Goal: Navigation & Orientation: Find specific page/section

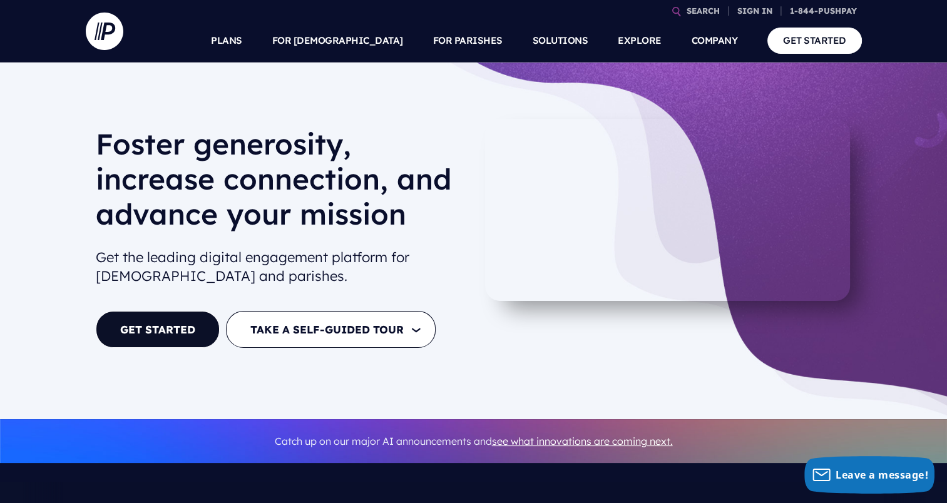
click at [899, 415] on div "Foster generosity, increase connection, and advance your mission Get the leadin…" at bounding box center [473, 241] width 947 height 357
click at [793, 230] on video at bounding box center [667, 210] width 365 height 182
click at [653, 217] on video at bounding box center [667, 210] width 365 height 182
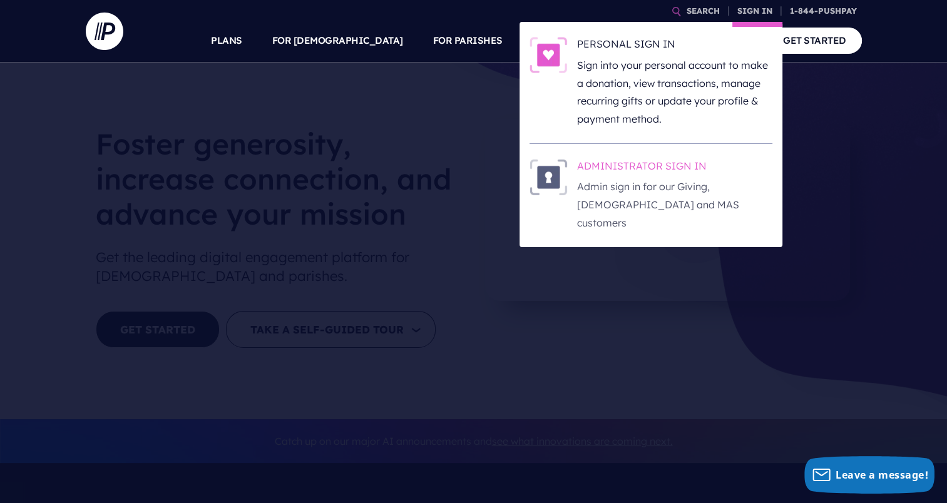
click at [616, 161] on h6 "ADMINISTRATOR SIGN IN" at bounding box center [674, 168] width 195 height 19
click at [599, 160] on h6 "ADMINISTRATOR SIGN IN" at bounding box center [674, 168] width 195 height 19
click at [751, 15] on link "SIGN IN" at bounding box center [754, 11] width 45 height 22
click at [636, 168] on h6 "ADMINISTRATOR SIGN IN" at bounding box center [674, 168] width 195 height 19
